Goal: Book appointment/travel/reservation

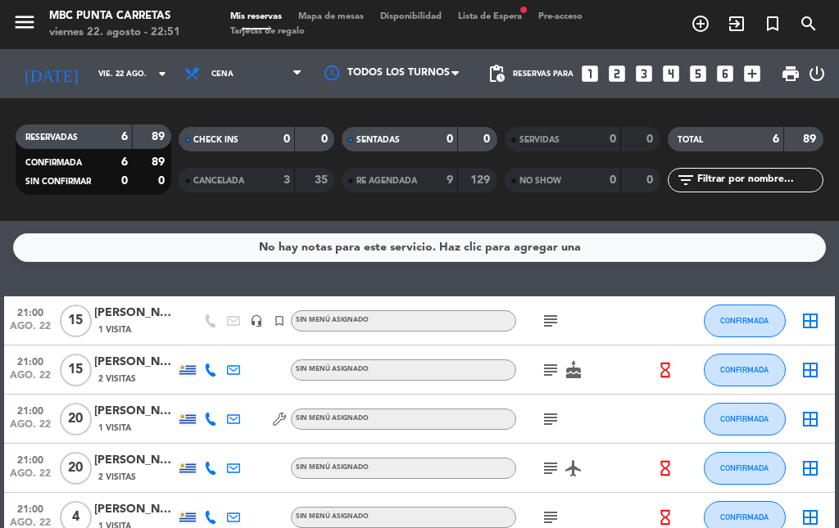
click at [491, 19] on span "Lista de Espera fiber_manual_record" at bounding box center [490, 16] width 80 height 9
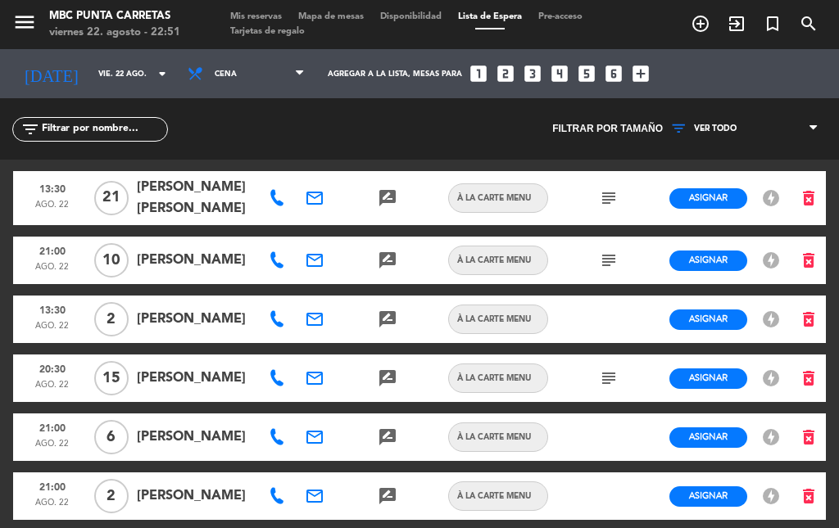
click at [253, 12] on span "Mis reservas" at bounding box center [256, 16] width 68 height 9
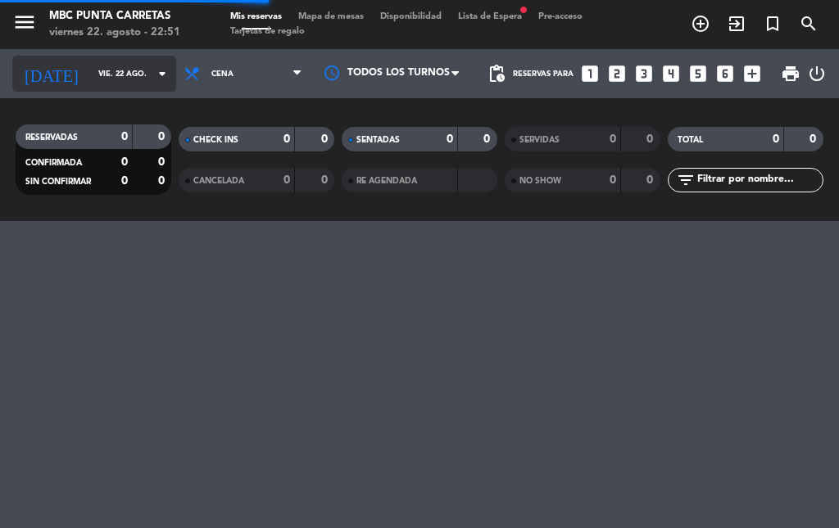
click at [99, 63] on input "vie. 22 ago." at bounding box center [143, 73] width 107 height 25
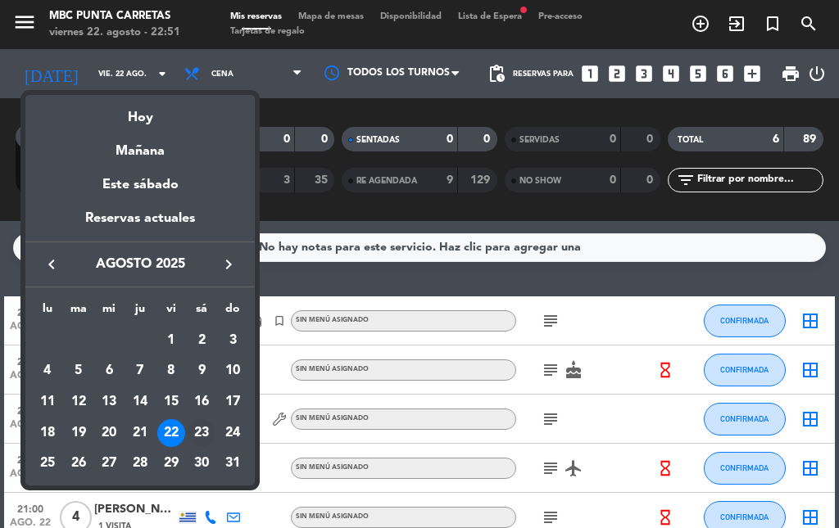
click at [207, 425] on div "23" at bounding box center [202, 433] width 28 height 28
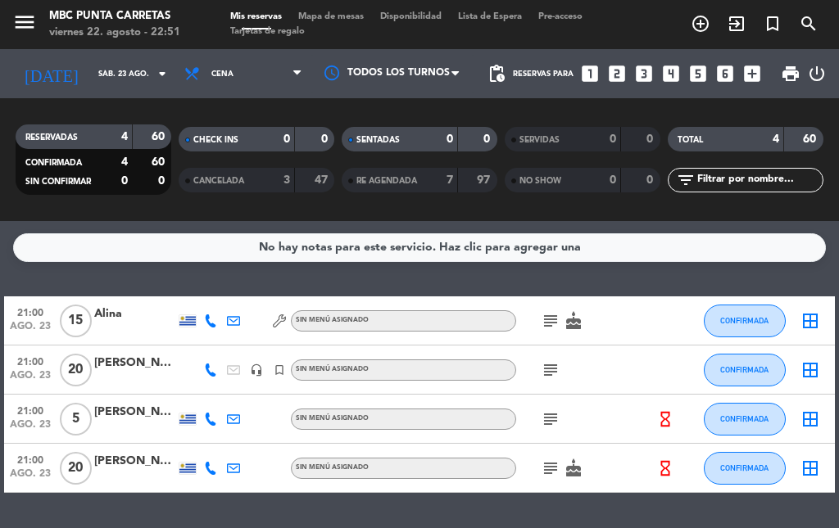
click at [269, 186] on div "3" at bounding box center [274, 180] width 33 height 19
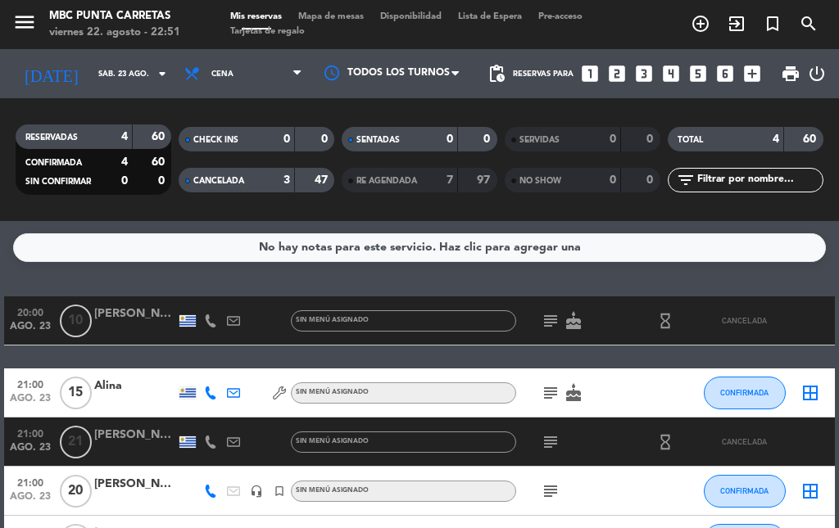
click at [292, 188] on div "CANCELADA 3 47" at bounding box center [257, 180] width 156 height 25
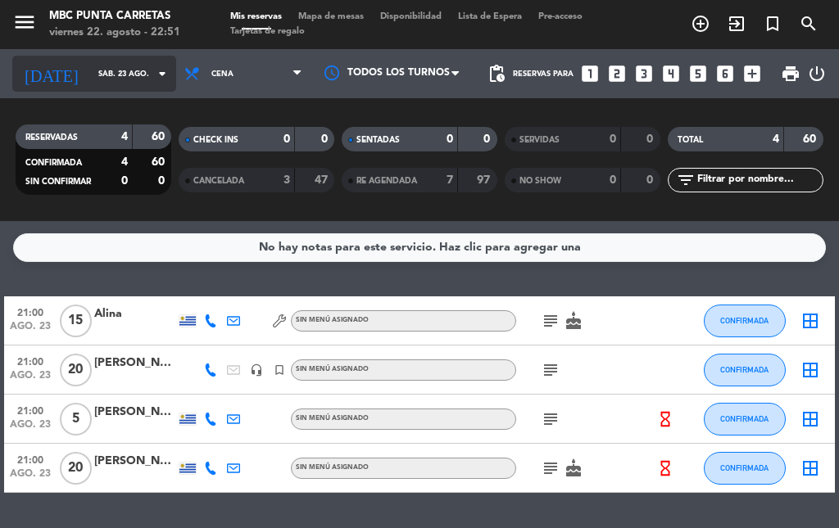
click at [115, 84] on input "sáb. 23 ago." at bounding box center [143, 73] width 107 height 25
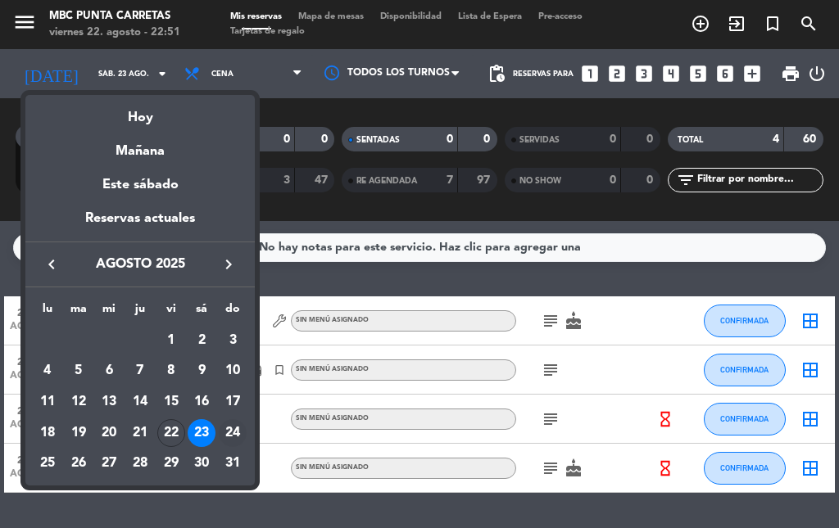
click at [228, 437] on div "24" at bounding box center [233, 433] width 28 height 28
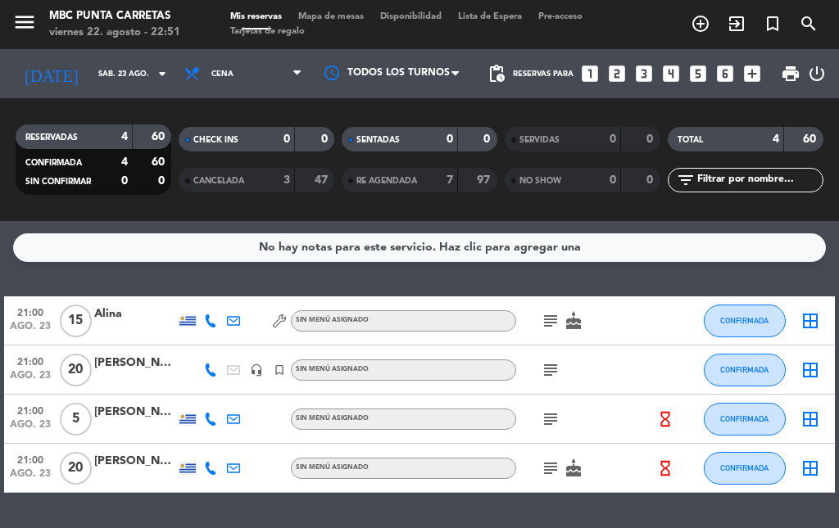
type input "dom. 24 ago."
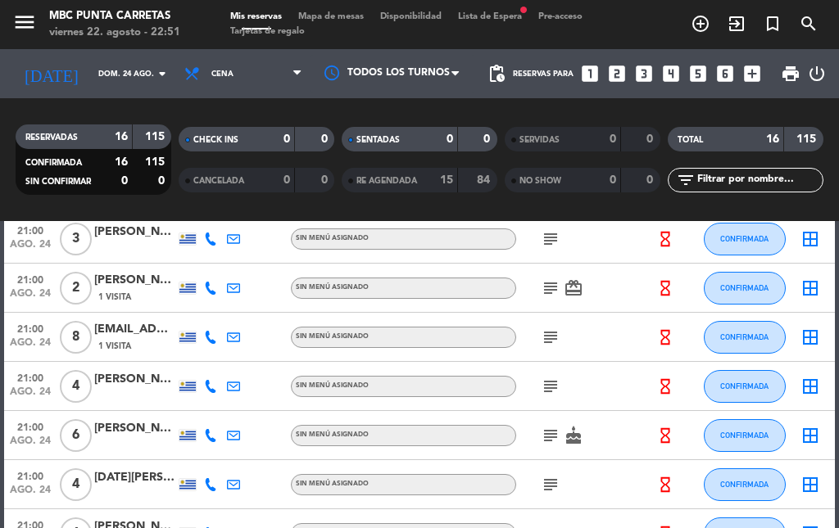
scroll to position [636, 0]
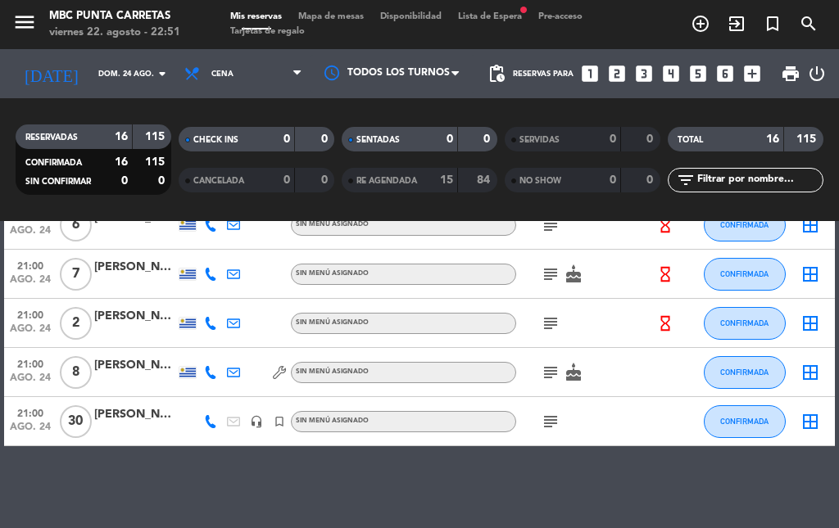
click at [499, 8] on div "menu MBC [GEOGRAPHIC_DATA] viernes 22. agosto - 22:51 Mis reservas Mapa de mesa…" at bounding box center [419, 24] width 839 height 49
click at [502, 20] on span "Lista de Espera fiber_manual_record" at bounding box center [490, 16] width 80 height 9
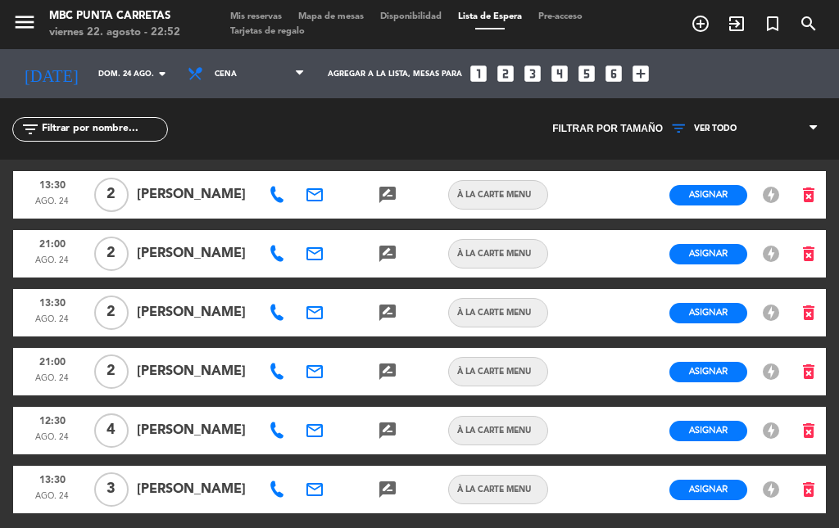
scroll to position [85, 0]
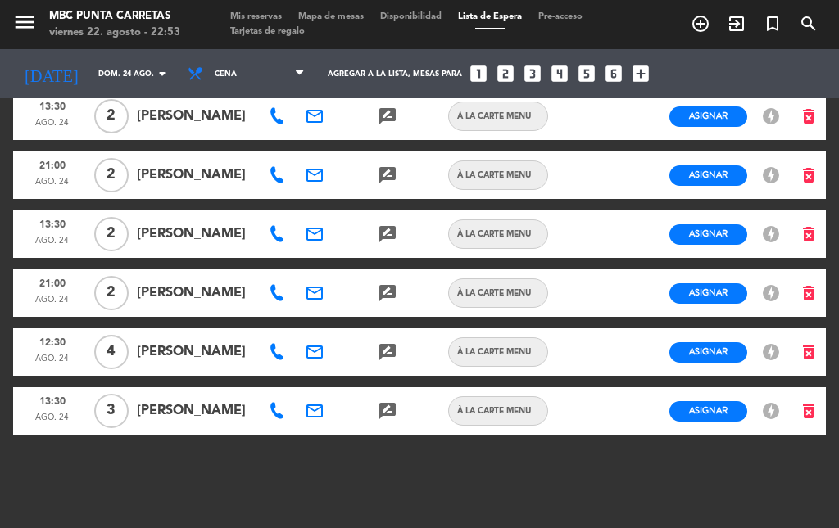
click at [310, 342] on icon "email" at bounding box center [315, 352] width 20 height 20
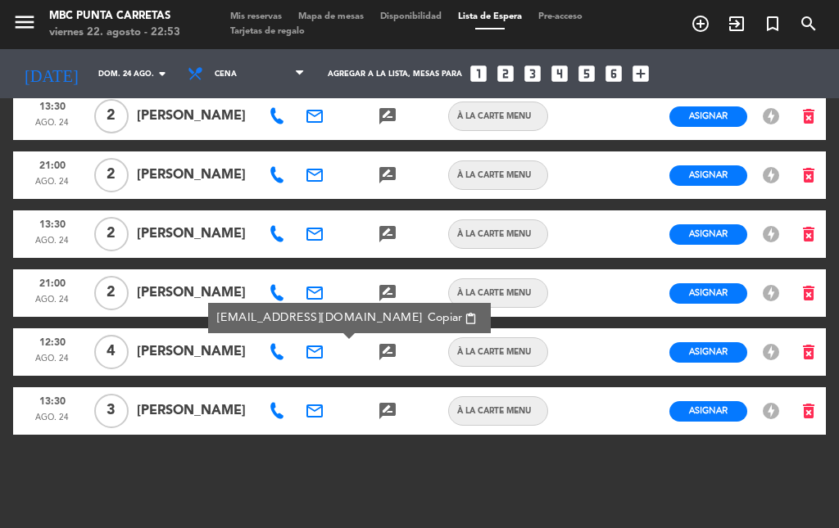
click at [275, 347] on icon at bounding box center [277, 352] width 16 height 16
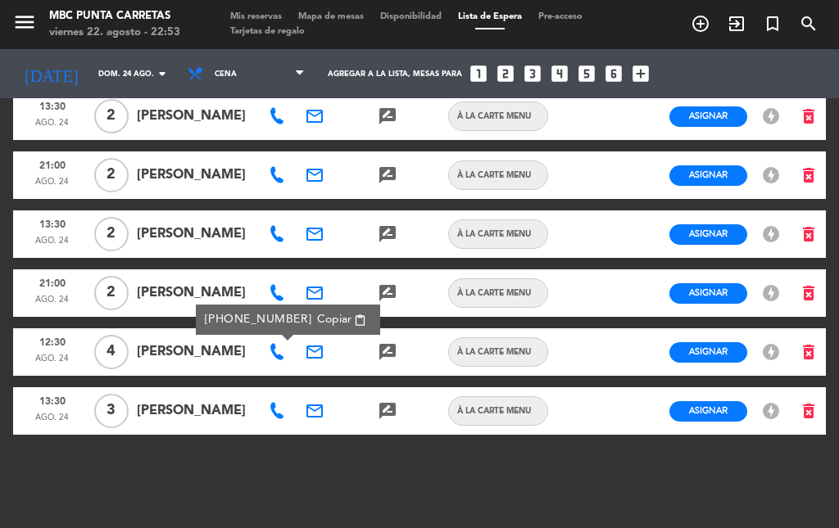
click at [315, 283] on icon "email" at bounding box center [315, 293] width 20 height 20
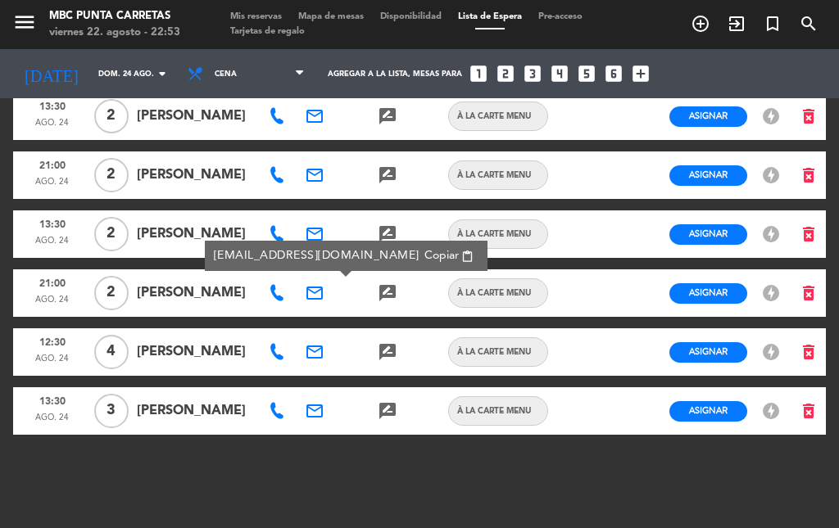
click at [319, 419] on icon "email" at bounding box center [315, 411] width 20 height 20
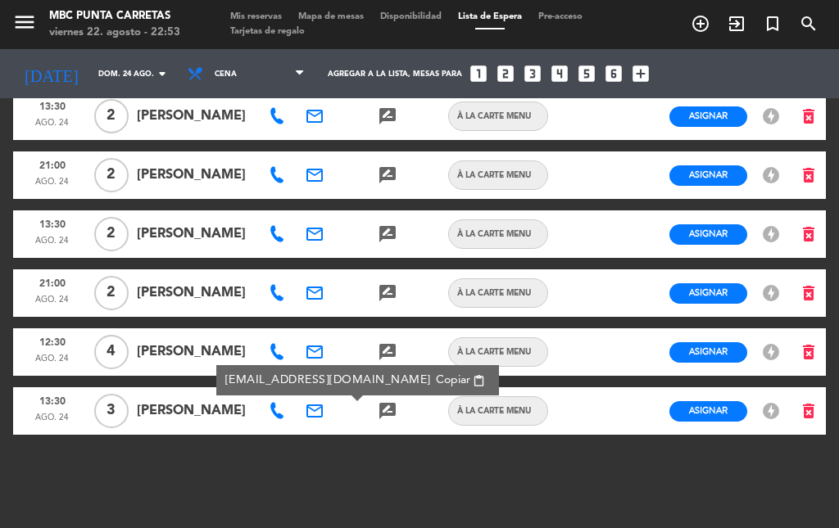
click at [334, 347] on div at bounding box center [351, 352] width 37 height 48
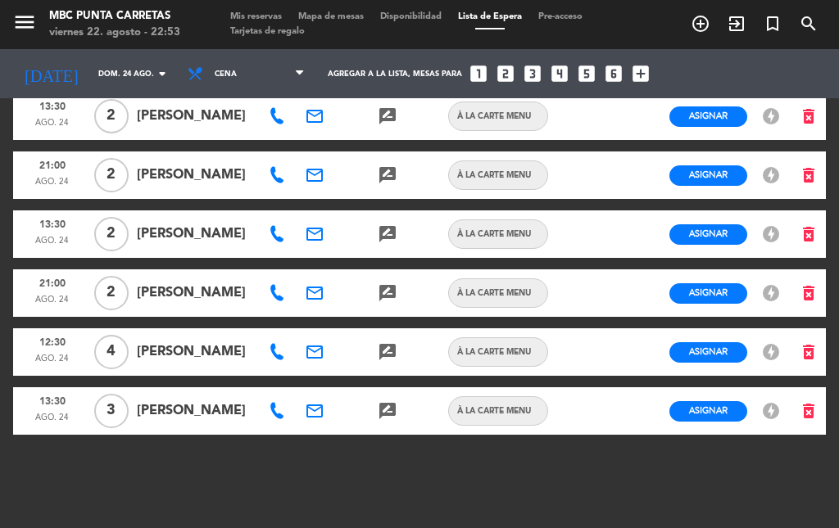
click at [316, 406] on icon "email" at bounding box center [315, 411] width 20 height 20
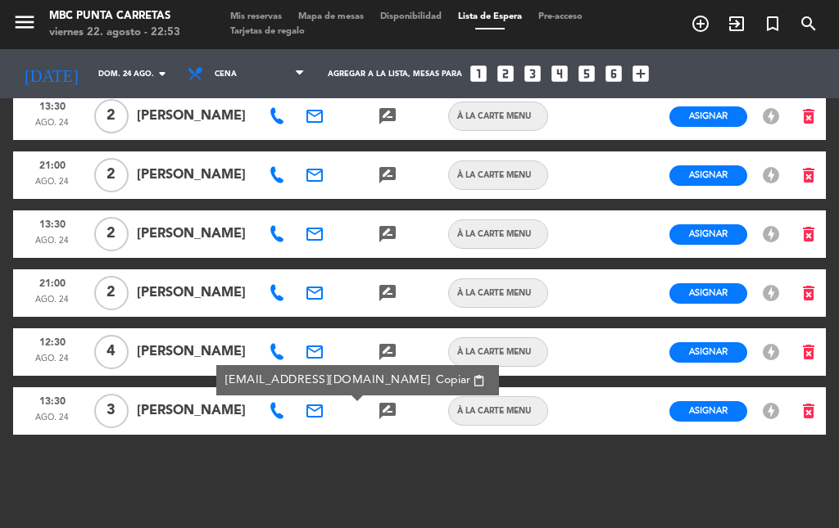
click at [315, 286] on icon "email" at bounding box center [315, 293] width 20 height 20
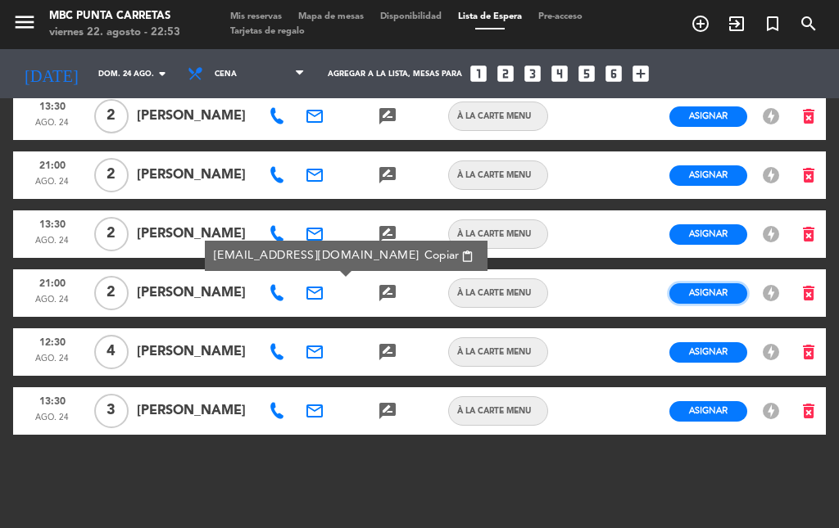
click at [677, 292] on button "Asignar" at bounding box center [708, 293] width 78 height 20
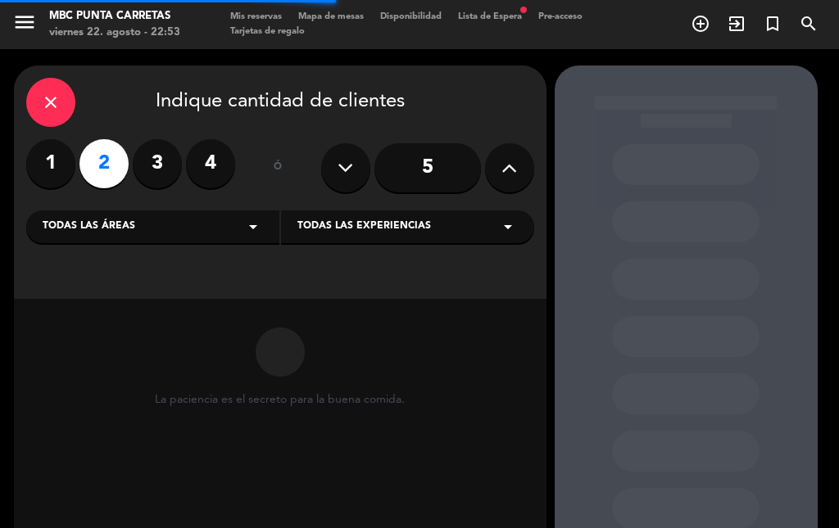
scroll to position [107, 0]
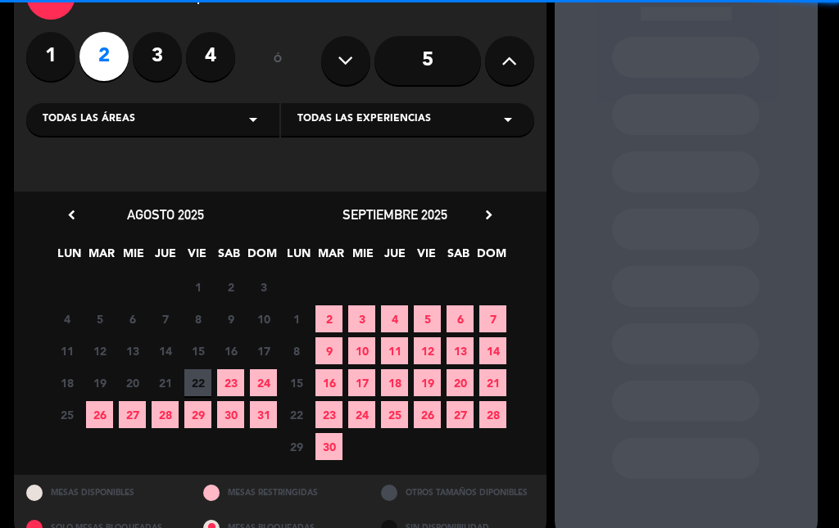
click at [277, 383] on div "18 19 20 21 22 23 24" at bounding box center [165, 383] width 229 height 32
click at [270, 383] on span "24" at bounding box center [263, 382] width 27 height 27
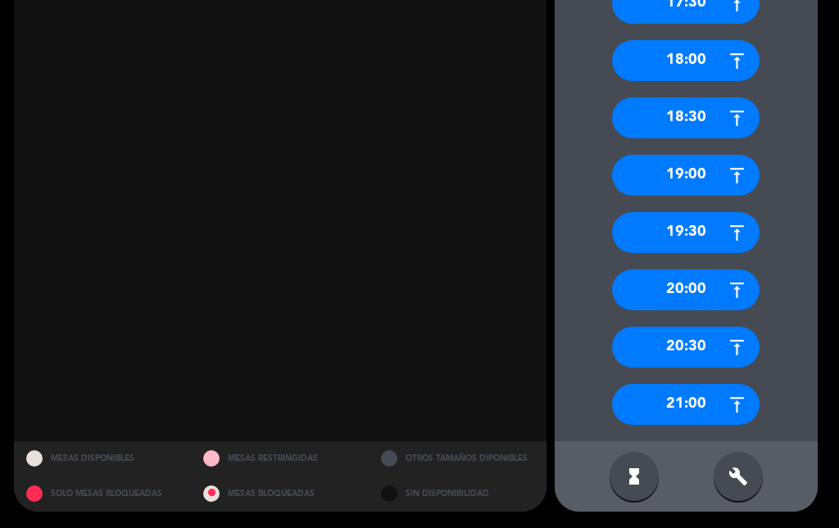
click at [686, 398] on div "21:00" at bounding box center [685, 404] width 147 height 41
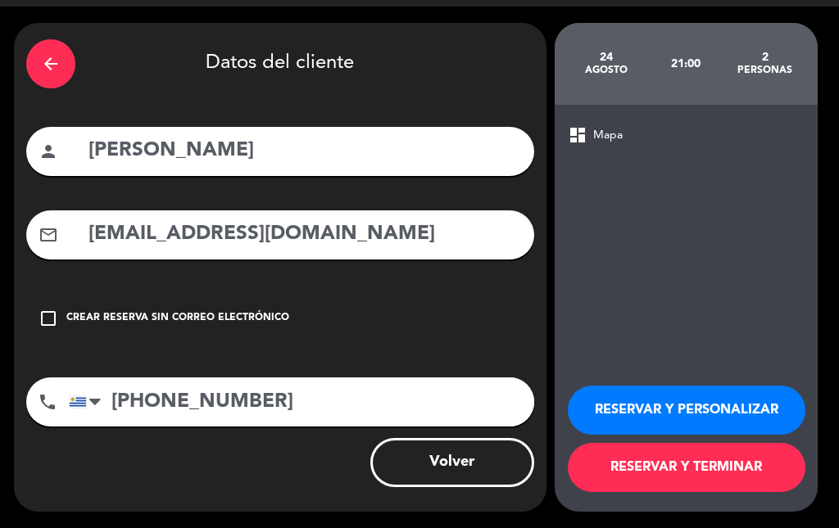
click at [649, 474] on button "RESERVAR Y TERMINAR" at bounding box center [687, 467] width 238 height 49
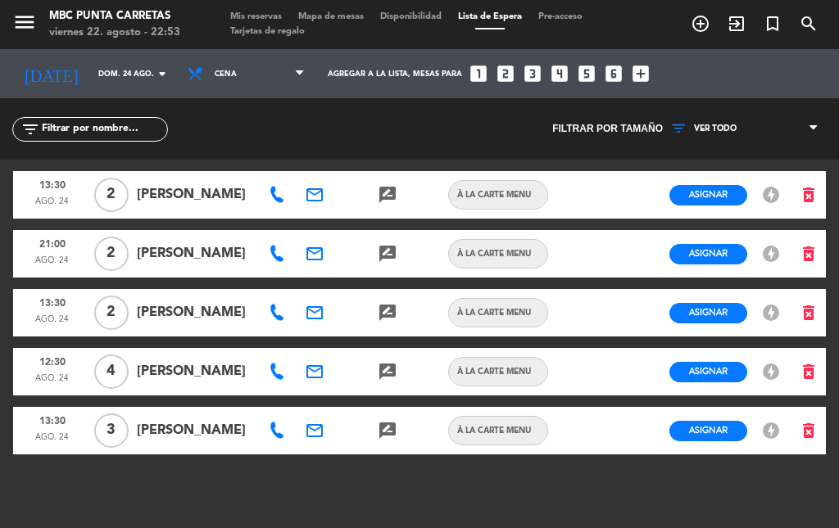
click at [317, 317] on icon "email" at bounding box center [315, 313] width 20 height 20
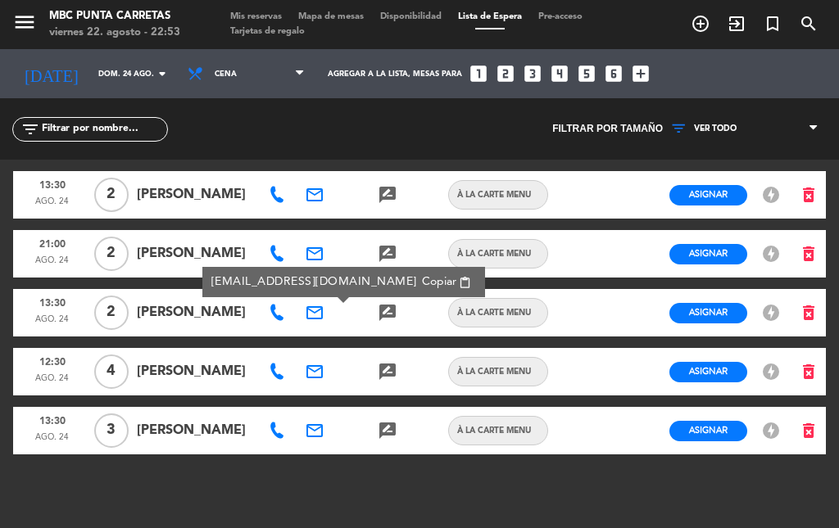
click at [310, 264] on div "email" at bounding box center [315, 254] width 37 height 48
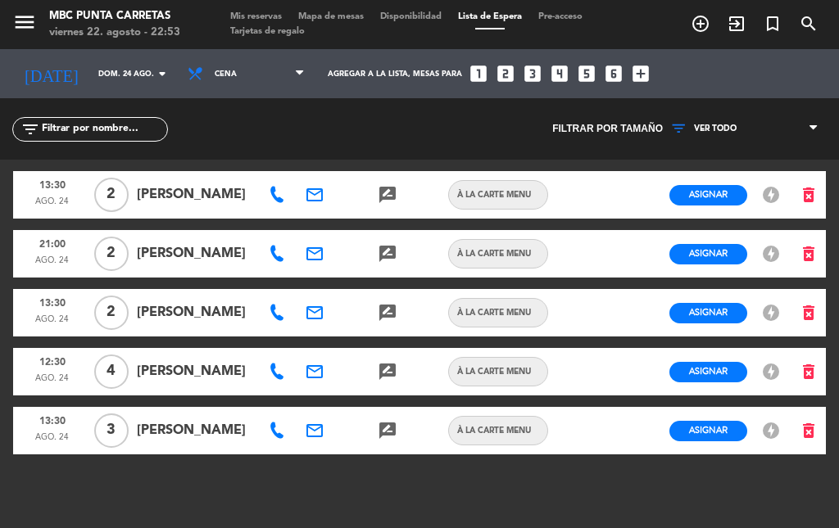
click at [319, 246] on icon "email" at bounding box center [315, 254] width 20 height 20
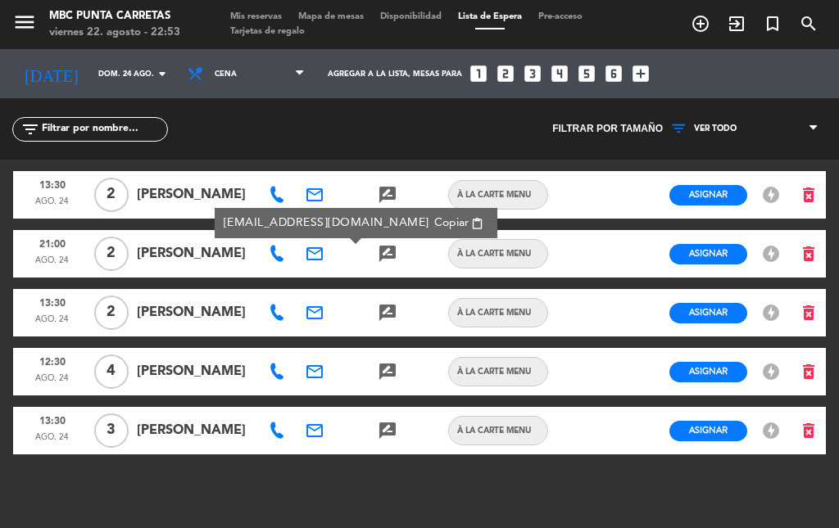
click at [358, 367] on div at bounding box center [351, 372] width 37 height 48
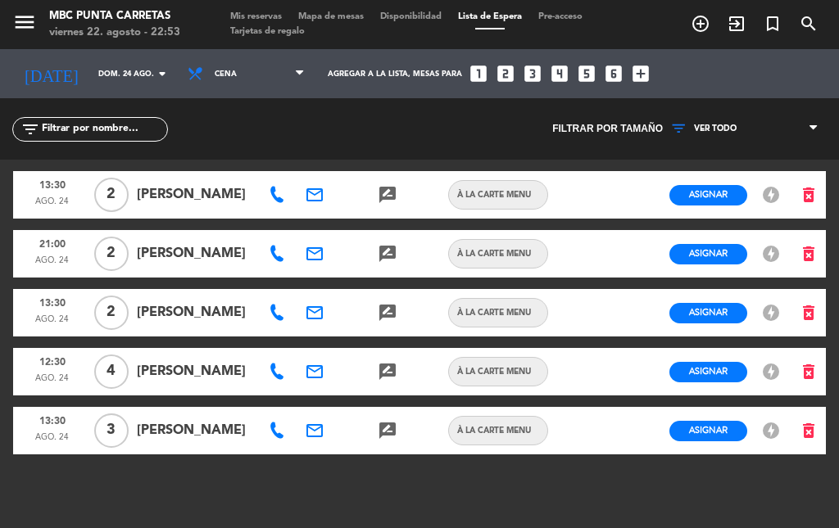
click at [315, 374] on icon "email" at bounding box center [315, 372] width 20 height 20
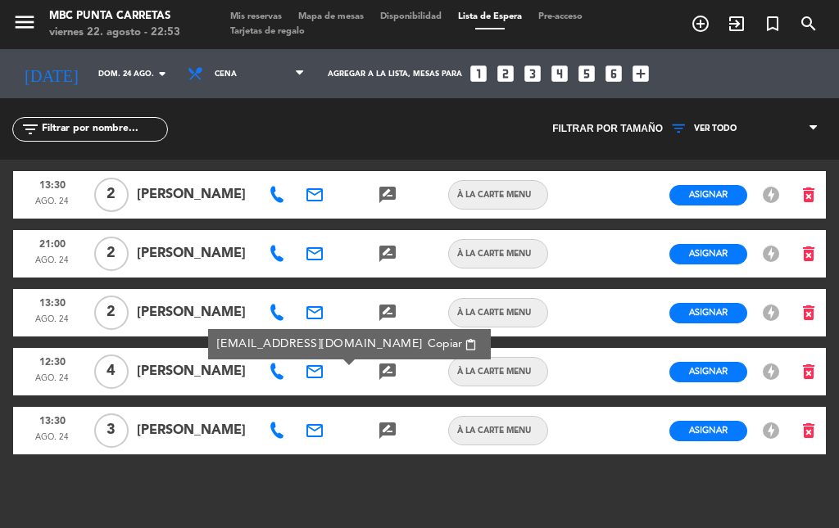
click at [315, 437] on icon "email" at bounding box center [315, 431] width 20 height 20
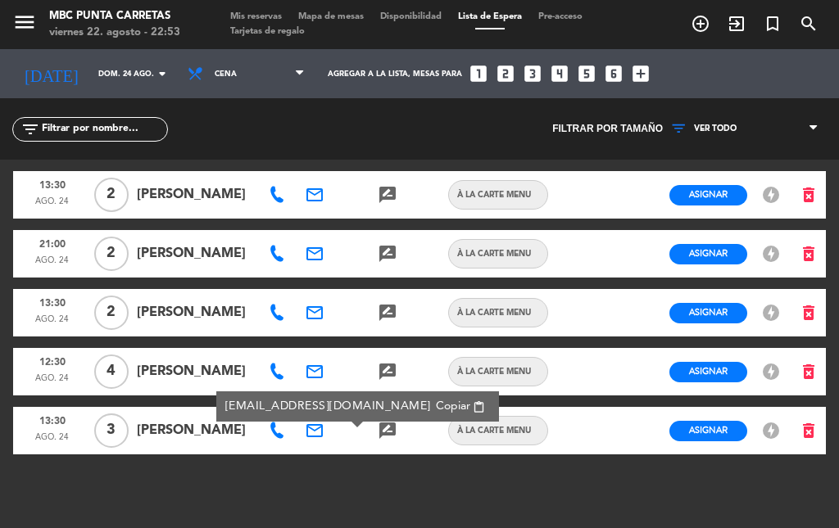
drag, startPoint x: 316, startPoint y: 381, endPoint x: 318, endPoint y: 369, distance: 12.4
click at [316, 380] on icon "email" at bounding box center [315, 372] width 20 height 20
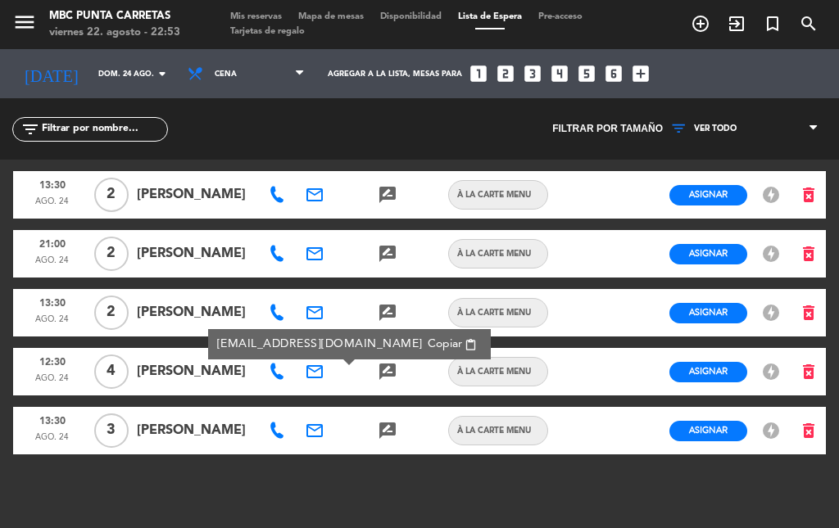
click at [324, 313] on div "email" at bounding box center [315, 313] width 37 height 48
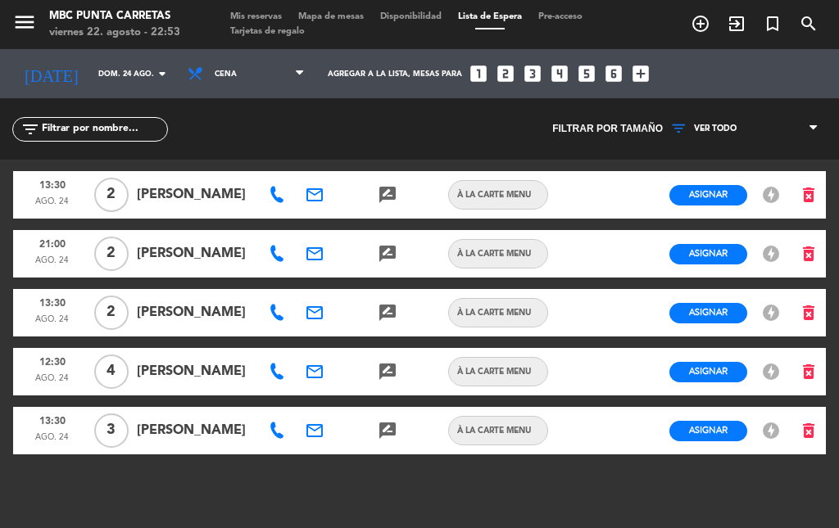
click at [319, 311] on icon "email" at bounding box center [315, 313] width 20 height 20
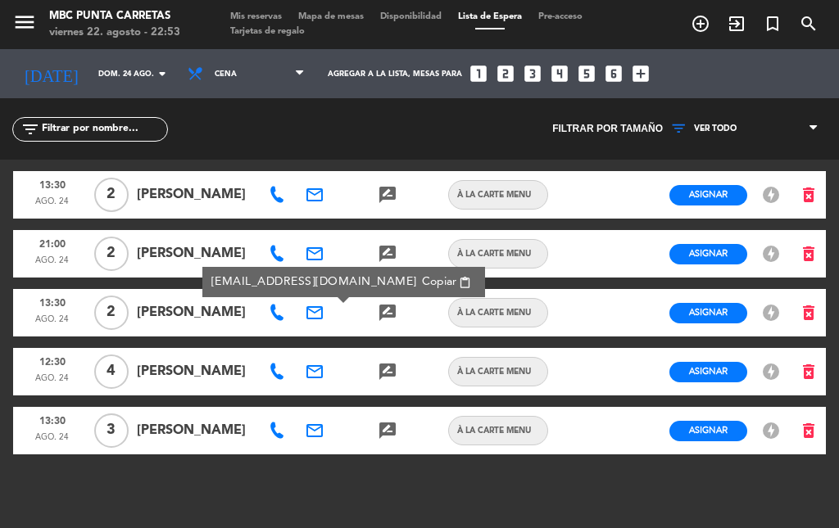
click at [273, 365] on div at bounding box center [278, 372] width 37 height 48
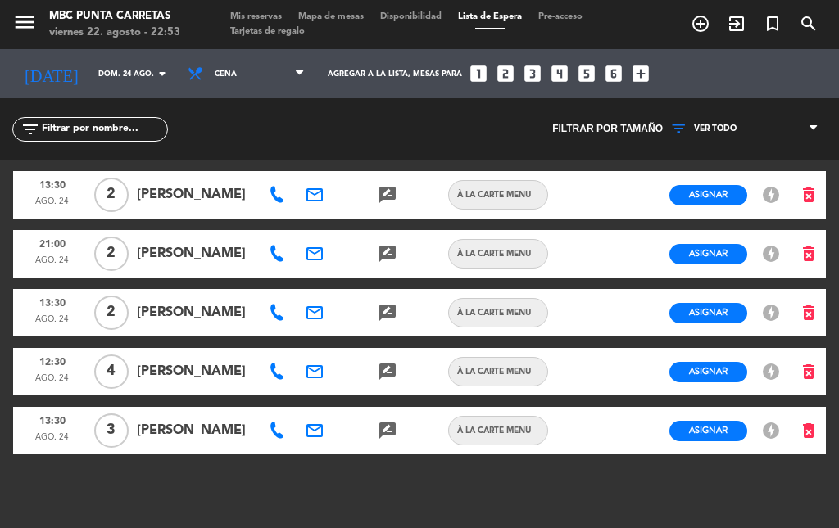
click at [273, 368] on icon at bounding box center [277, 372] width 16 height 16
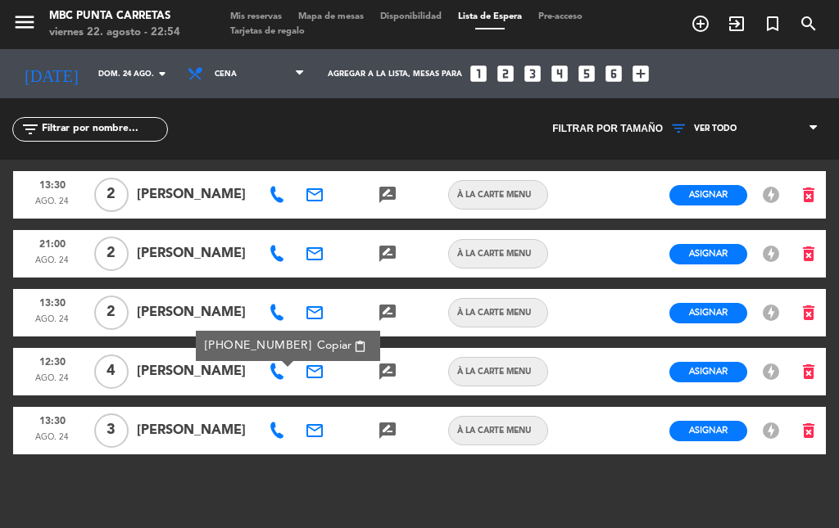
click at [259, 15] on span "Mis reservas" at bounding box center [256, 16] width 68 height 9
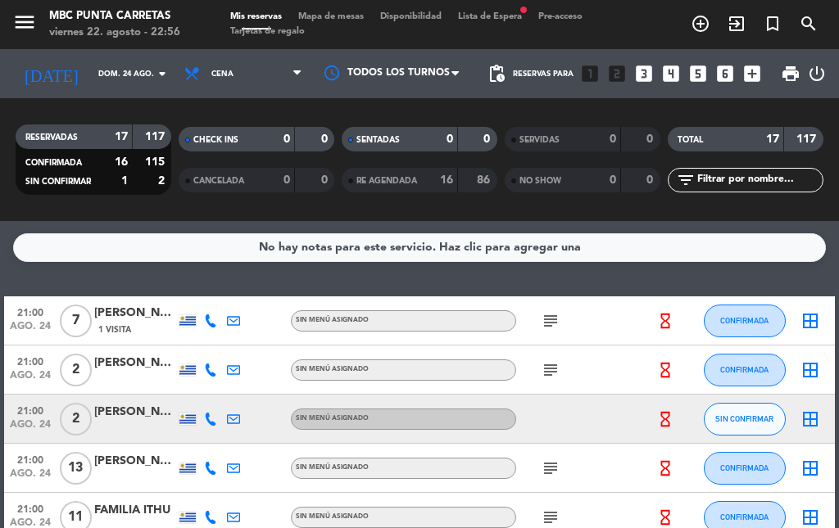
click at [593, 391] on div "subject" at bounding box center [585, 370] width 138 height 48
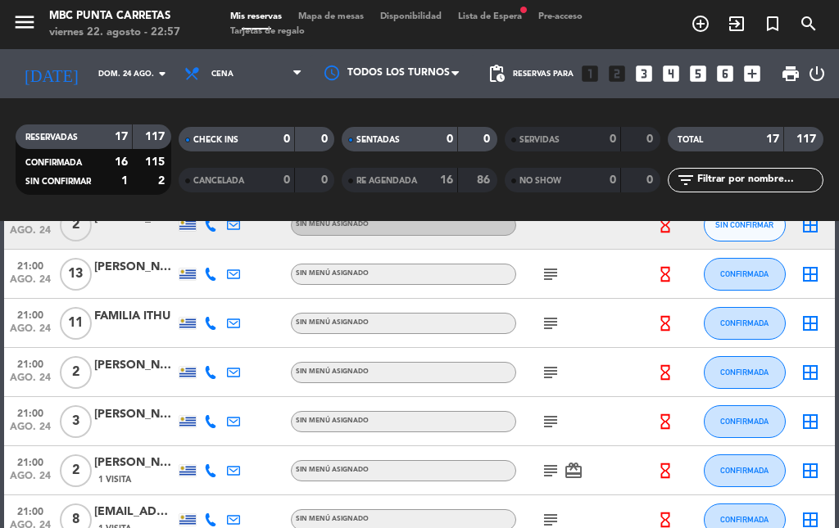
scroll to position [30, 0]
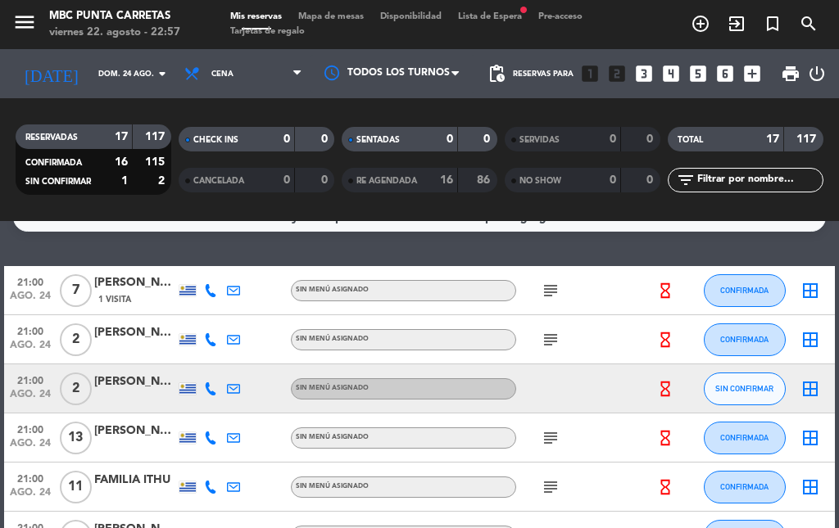
click at [582, 383] on div at bounding box center [585, 389] width 138 height 48
